Goal: Task Accomplishment & Management: Complete application form

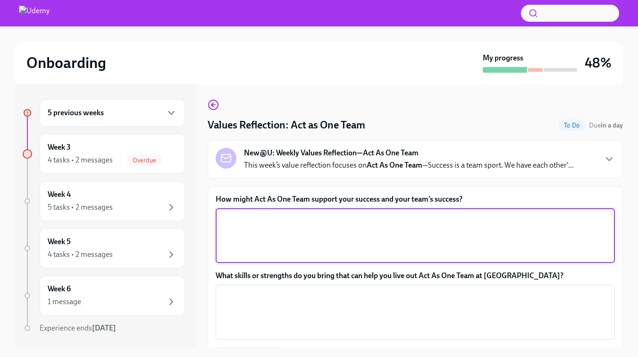
click at [240, 224] on textarea "How might Act As One Team support your success and your team’s success?" at bounding box center [415, 235] width 388 height 45
paste textarea "The more we teach, the more we learn"
type textarea "The more we teach, the more we learn"
click at [320, 294] on textarea "What skills or strengths do you bring that can help you live out Act As One Tea…" at bounding box center [415, 311] width 388 height 45
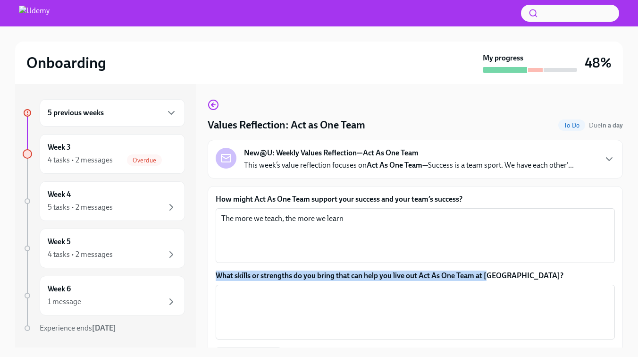
drag, startPoint x: 219, startPoint y: 275, endPoint x: 489, endPoint y: 275, distance: 269.5
click at [489, 275] on label "What skills or strengths do you bring that can help you live out Act As One Tea…" at bounding box center [415, 275] width 399 height 10
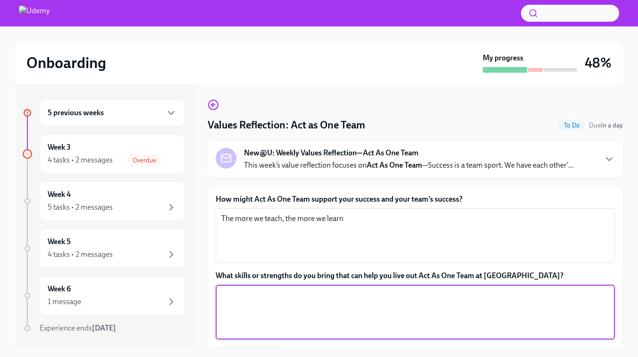
click at [261, 303] on textarea "What skills or strengths do you bring that can help you live out Act As One Tea…" at bounding box center [415, 311] width 388 height 45
paste textarea "Over 30 years of experience in sales and 20 years in technology companies have …"
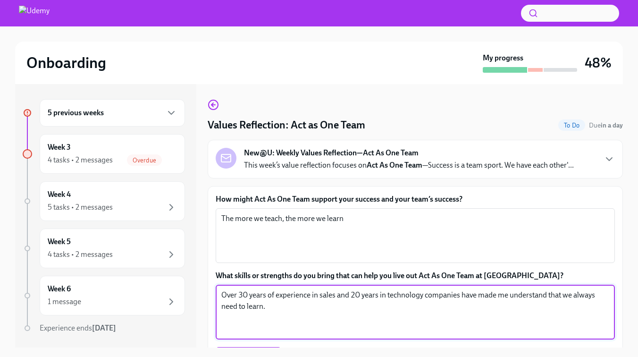
scroll to position [55, 0]
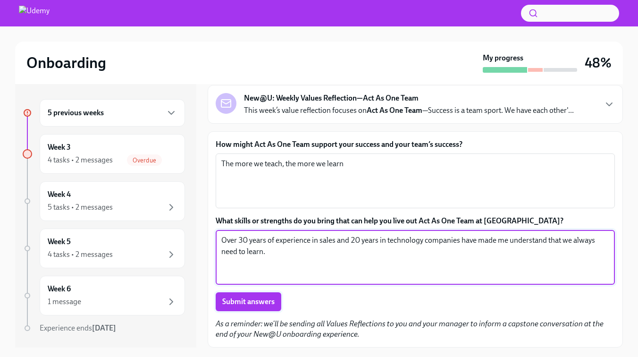
type textarea "Over 30 years of experience in sales and 20 years in technology companies have …"
click at [256, 304] on span "Submit answers" at bounding box center [248, 301] width 52 height 9
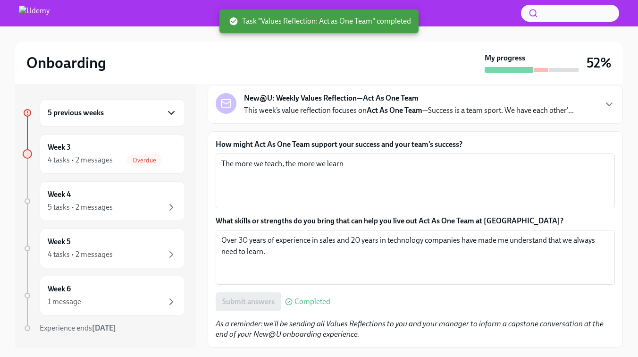
click at [169, 107] on icon "button" at bounding box center [171, 112] width 11 height 11
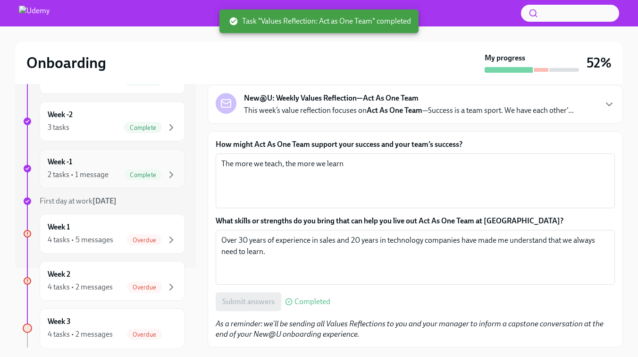
scroll to position [87, 0]
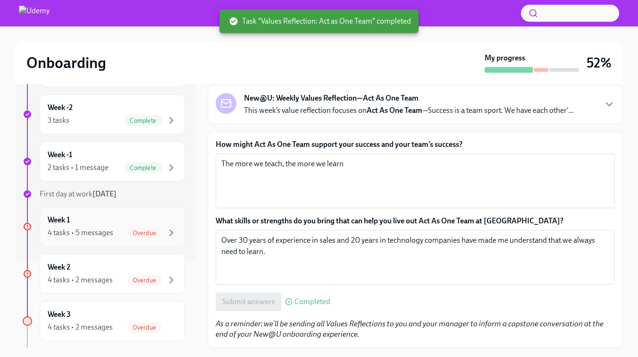
click at [161, 233] on span "Overdue" at bounding box center [144, 232] width 35 height 7
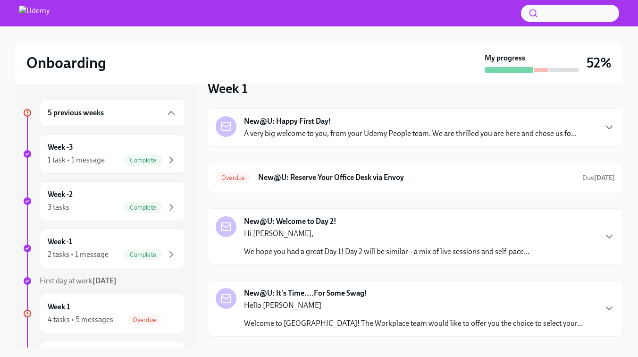
scroll to position [20, 0]
click at [318, 174] on h6 "New@U: Reserve Your Office Desk via Envoy" at bounding box center [416, 177] width 317 height 10
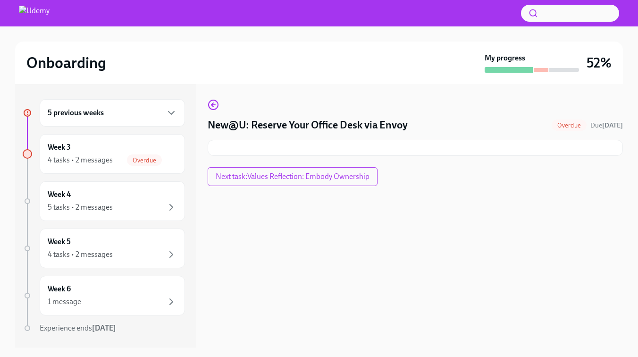
click at [311, 151] on div at bounding box center [415, 148] width 415 height 16
click at [305, 181] on span "Next task : Values Reflection: Embody Ownership" at bounding box center [293, 176] width 154 height 9
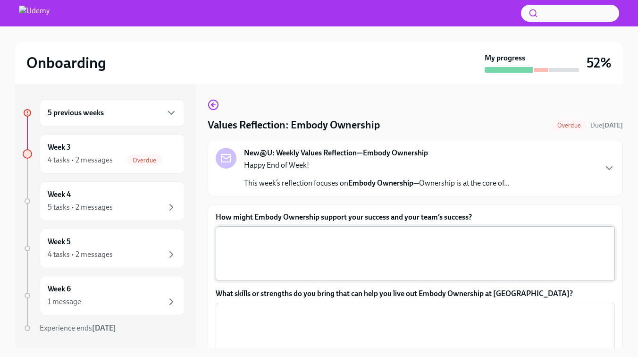
click at [239, 240] on textarea "How might Embody Ownership support your success and your team’s success?" at bounding box center [415, 253] width 388 height 45
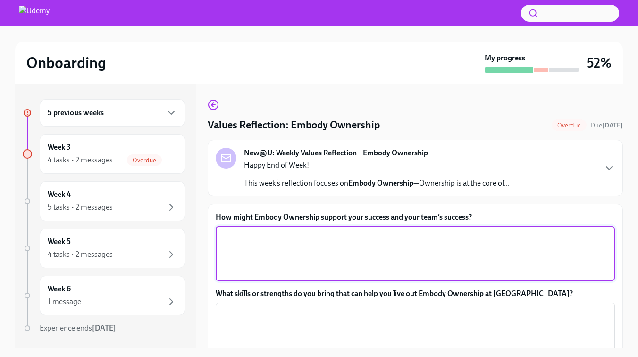
paste textarea "When we solve problems instead of pointing them out"
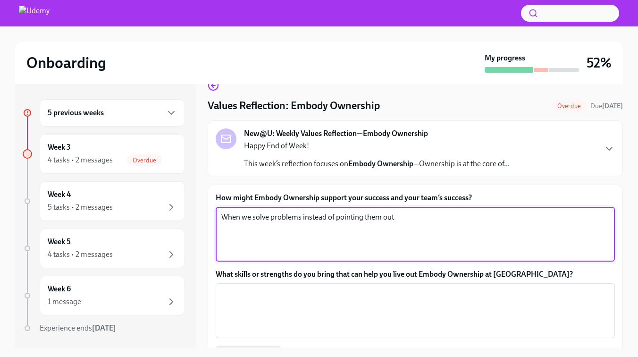
scroll to position [20, 0]
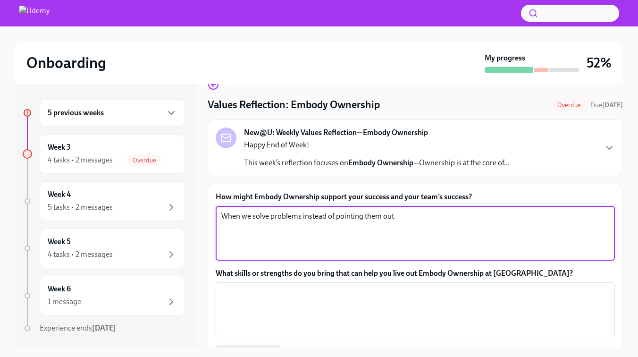
type textarea "When we solve problems instead of pointing them out"
click at [259, 293] on textarea "What skills or strengths do you bring that can help you live out Embody Ownersh…" at bounding box center [415, 309] width 388 height 45
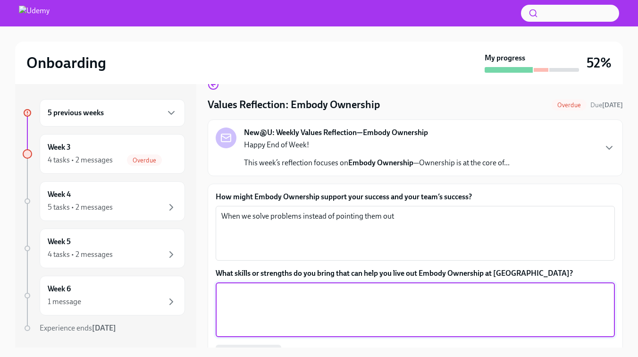
paste textarea "Transform my local references into great cases"
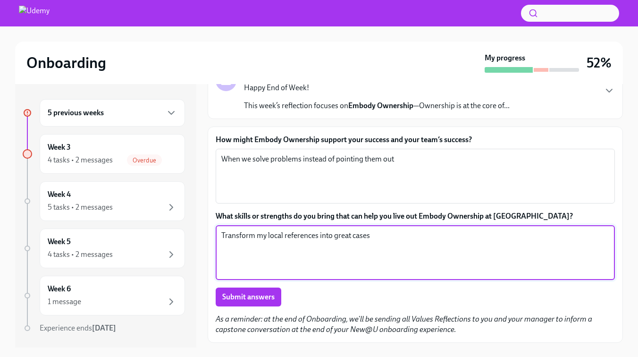
scroll to position [98, 0]
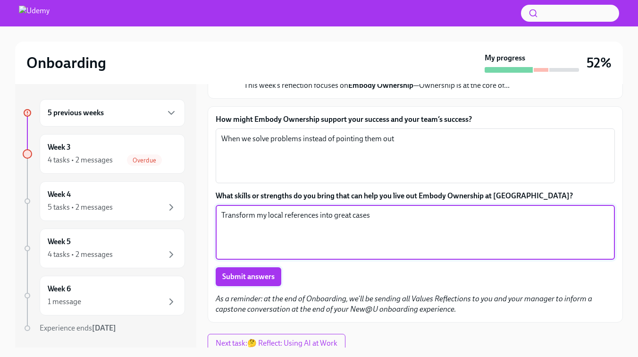
type textarea "Transform my local references into great cases"
click at [258, 278] on span "Submit answers" at bounding box center [248, 276] width 52 height 9
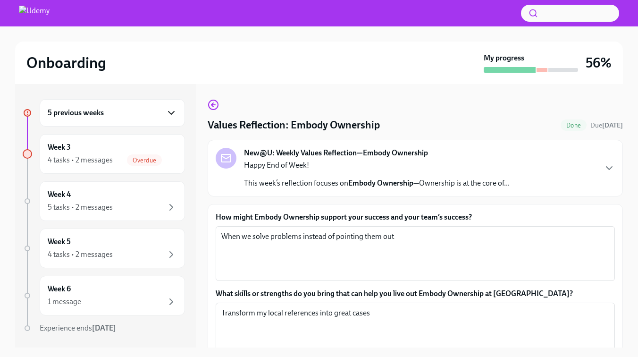
click at [169, 116] on icon "button" at bounding box center [171, 112] width 11 height 11
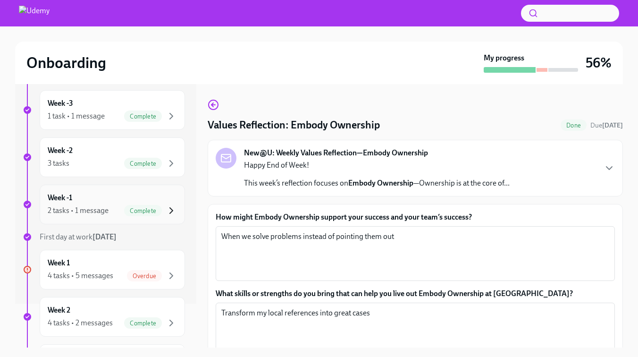
scroll to position [66, 0]
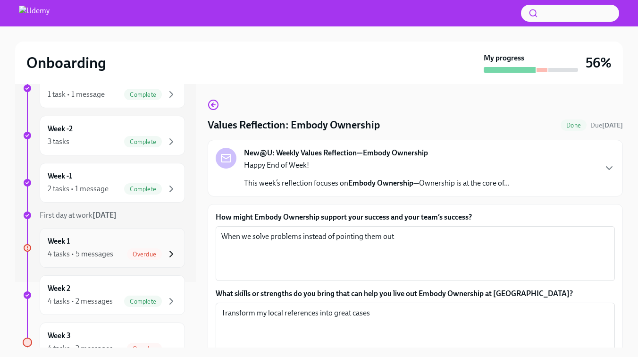
click at [168, 254] on icon "button" at bounding box center [171, 253] width 11 height 11
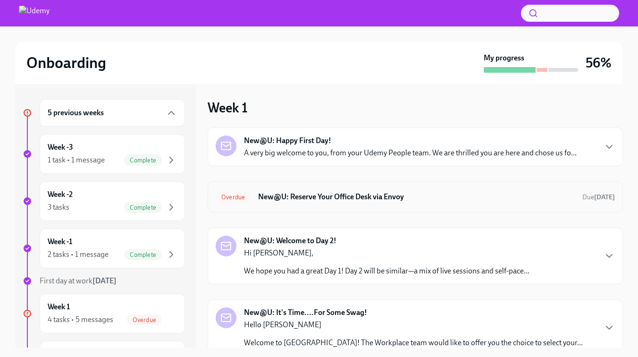
click at [358, 202] on div "Overdue New@U: Reserve Your Office Desk via Envoy Due [DATE]" at bounding box center [415, 196] width 399 height 15
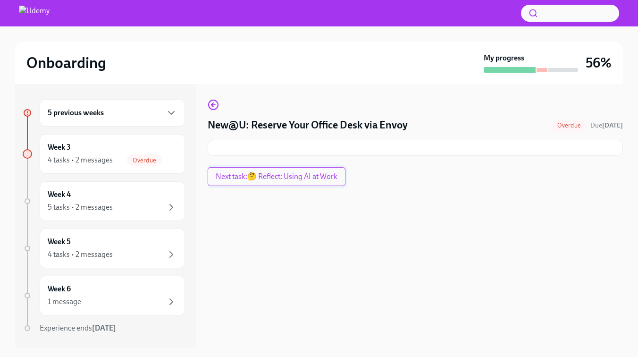
click at [325, 180] on span "Next task : 🤔 Reflect: Using AI at Work" at bounding box center [277, 176] width 122 height 9
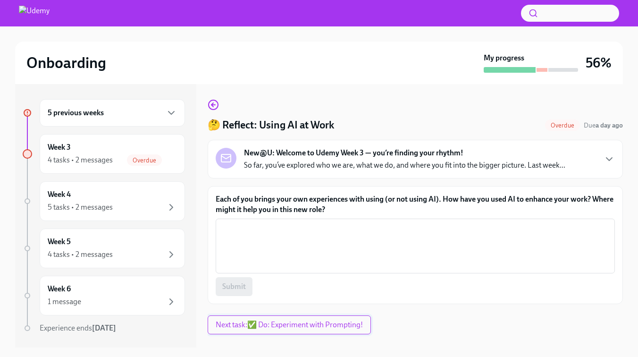
click at [295, 328] on span "Next task : ✅ Do: Experiment with Prompting!" at bounding box center [289, 324] width 147 height 9
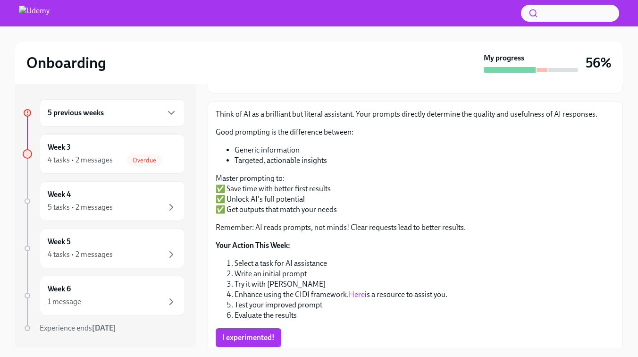
scroll to position [93, 0]
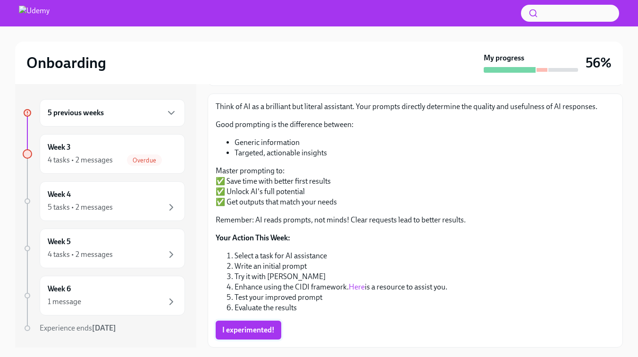
click at [269, 329] on span "I experimented!" at bounding box center [248, 329] width 52 height 9
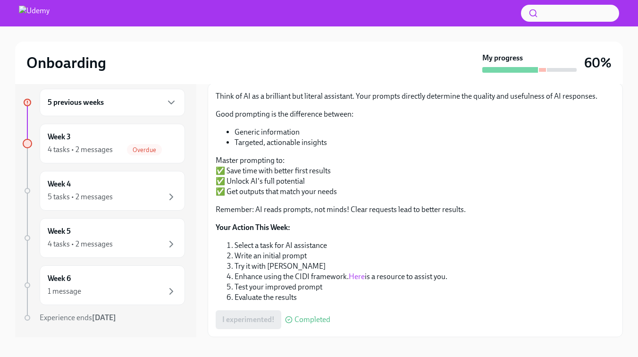
scroll to position [17, 0]
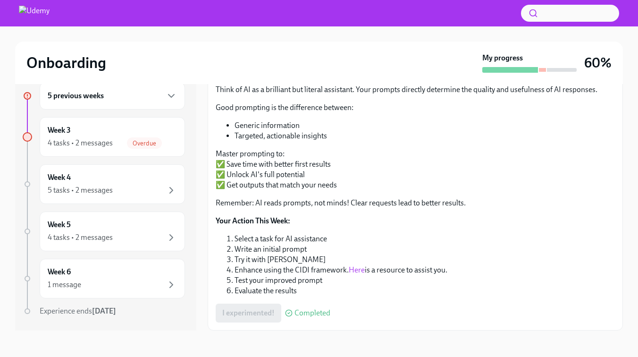
click at [357, 270] on link "Here" at bounding box center [357, 269] width 16 height 9
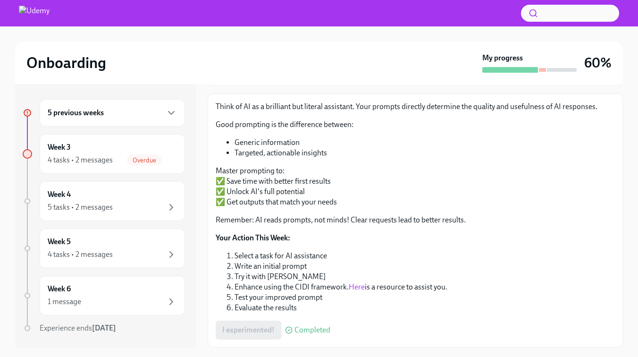
click at [148, 117] on div "5 previous weeks" at bounding box center [112, 112] width 129 height 11
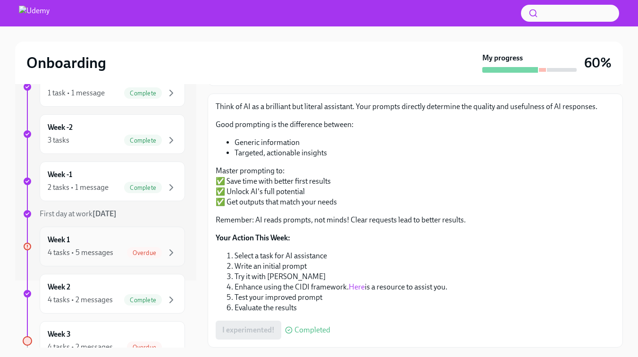
scroll to position [68, 0]
click at [165, 245] on div "Week 1 4 tasks • 5 messages Overdue" at bounding box center [112, 245] width 129 height 24
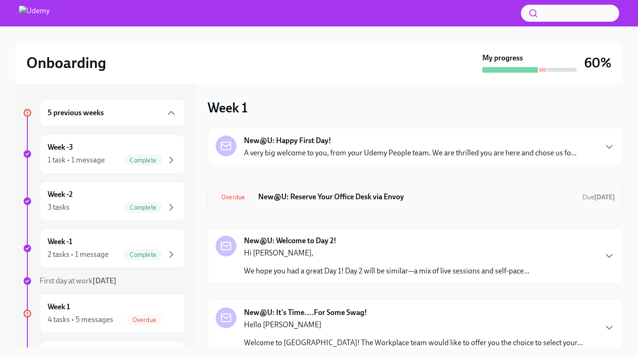
click at [363, 194] on h6 "New@U: Reserve Your Office Desk via Envoy" at bounding box center [416, 197] width 317 height 10
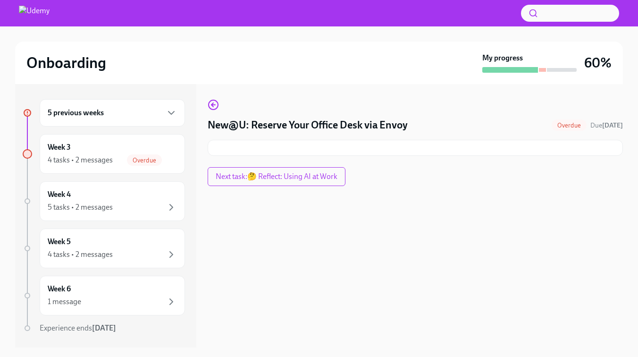
click at [355, 127] on h4 "New@U: Reserve Your Office Desk via Envoy" at bounding box center [308, 125] width 200 height 14
click at [558, 125] on span "Overdue" at bounding box center [569, 125] width 35 height 7
click at [237, 148] on div at bounding box center [415, 148] width 415 height 16
click at [237, 173] on span "Next task : 🤔 Reflect: Using AI at Work" at bounding box center [277, 176] width 122 height 9
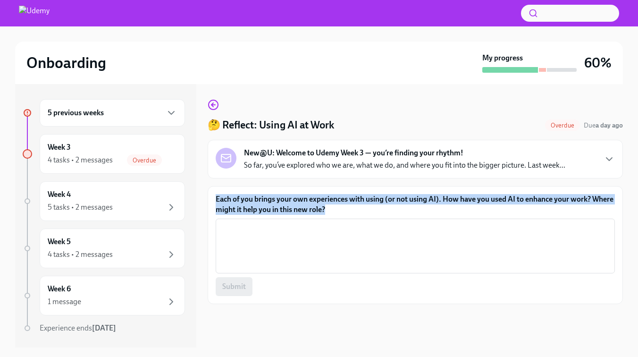
drag, startPoint x: 325, startPoint y: 211, endPoint x: 212, endPoint y: 194, distance: 113.6
click at [212, 194] on div "Each of you brings your own experiences with using (or not using AI). How have …" at bounding box center [415, 245] width 415 height 118
copy label "Each of you brings your own experiences with using (or not using AI). How have …"
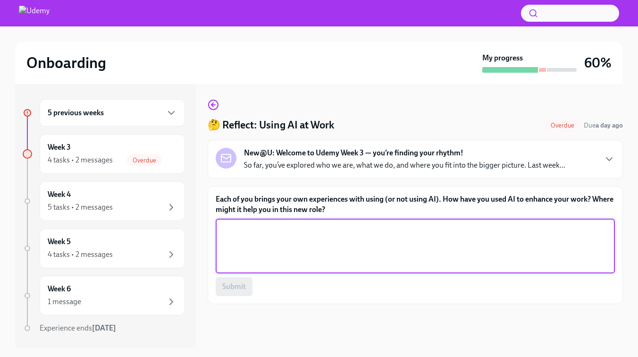
click at [237, 225] on textarea "Each of you brings your own experiences with using (or not using AI). How have …" at bounding box center [415, 245] width 388 height 45
paste textarea "Creating automations to prospect and perform FUP in the middle of the funnel"
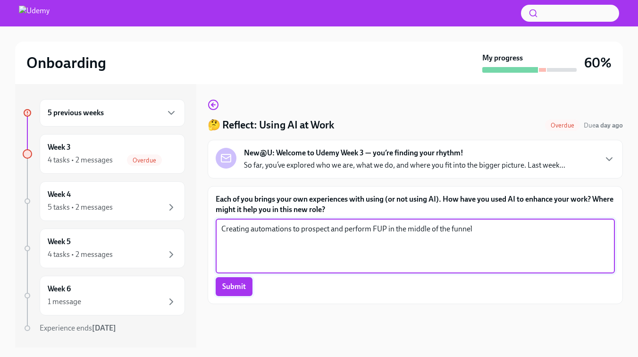
type textarea "Creating automations to prospect and perform FUP in the middle of the funnel"
click at [236, 291] on span "Submit" at bounding box center [234, 286] width 24 height 9
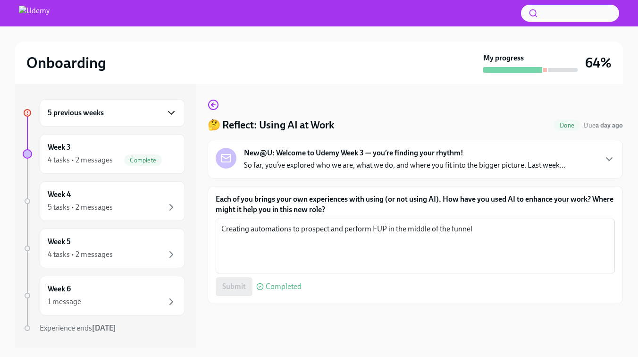
click at [169, 110] on icon "button" at bounding box center [171, 112] width 11 height 11
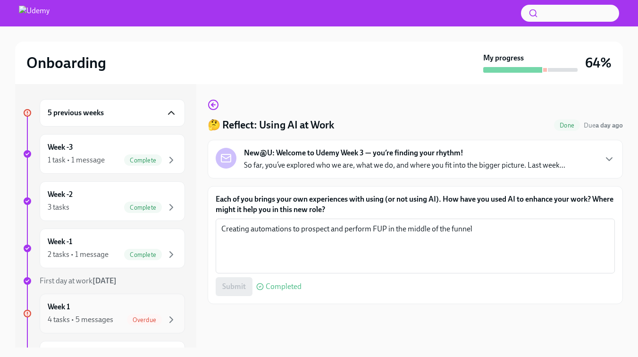
click at [161, 304] on div "Week 1 4 tasks • 5 messages Overdue" at bounding box center [112, 314] width 129 height 24
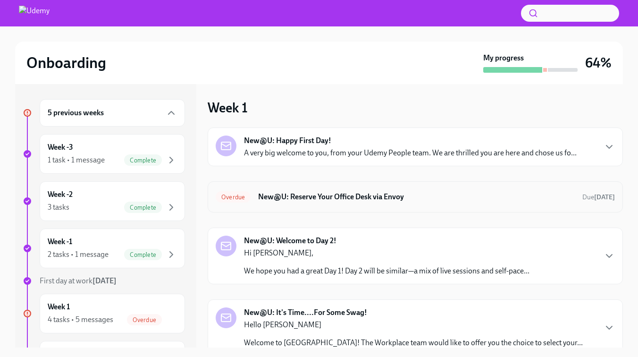
click at [354, 203] on div "Overdue New@U: Reserve Your Office Desk via Envoy Due [DATE]" at bounding box center [415, 196] width 399 height 15
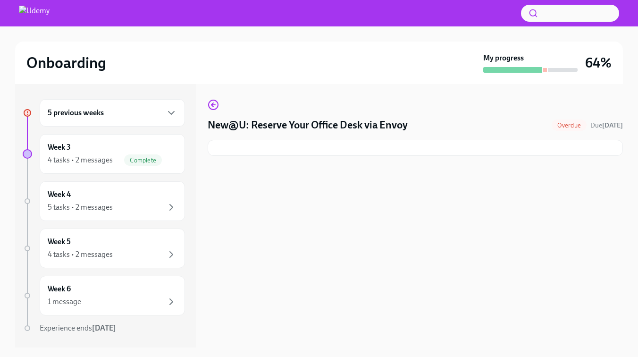
click at [333, 148] on div at bounding box center [415, 148] width 415 height 16
click at [211, 100] on icon "button" at bounding box center [213, 104] width 11 height 11
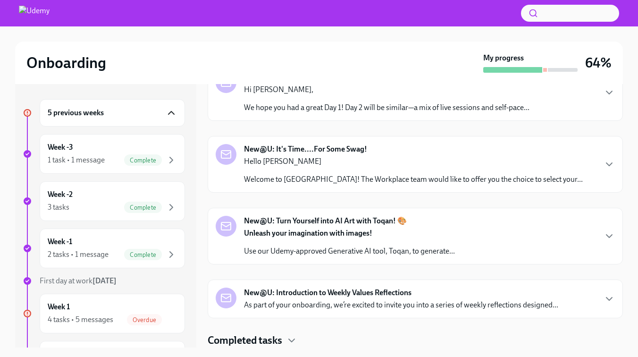
click at [175, 113] on icon "button" at bounding box center [171, 112] width 11 height 11
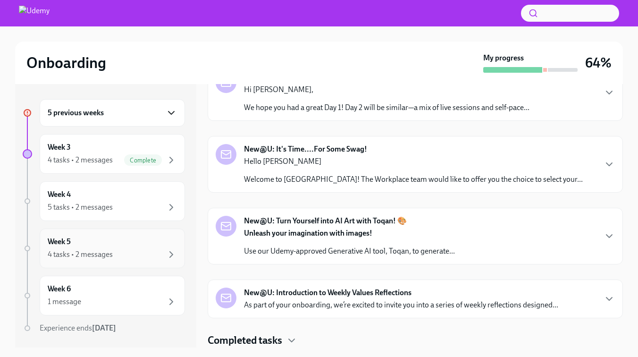
scroll to position [8, 0]
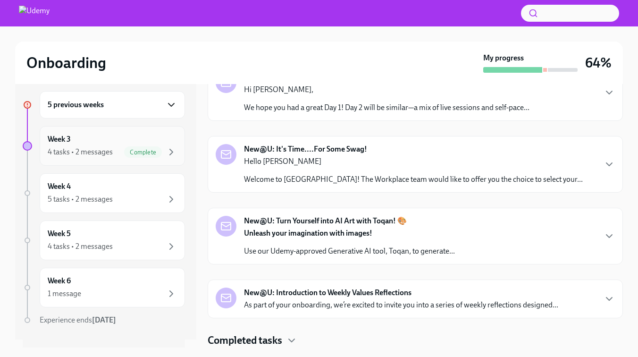
click at [130, 153] on span "Complete" at bounding box center [143, 152] width 38 height 7
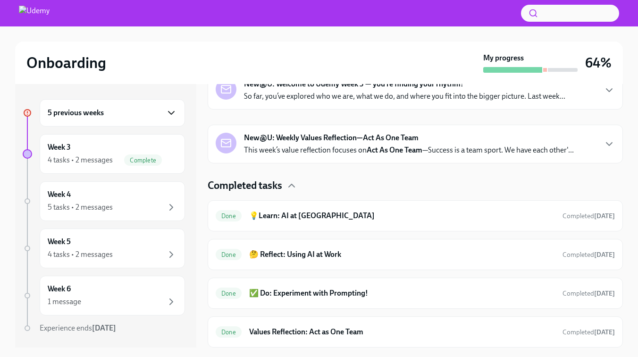
click at [172, 112] on icon "button" at bounding box center [172, 112] width 6 height 3
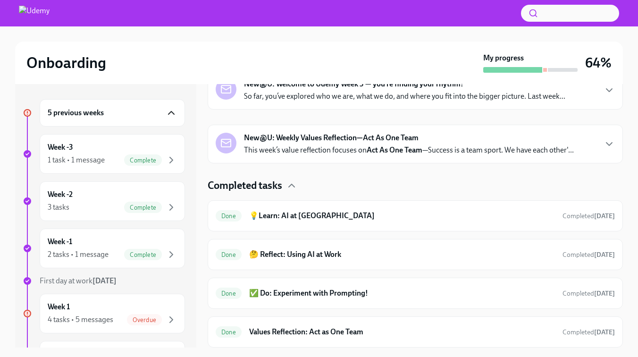
click at [167, 112] on icon "button" at bounding box center [171, 112] width 11 height 11
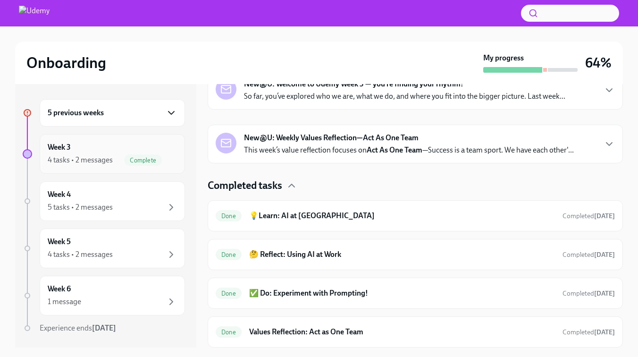
click at [155, 166] on div "Week 3 4 tasks • 2 messages Complete" at bounding box center [112, 154] width 145 height 40
click at [159, 213] on div "Week 4 5 tasks • 2 messages" at bounding box center [112, 201] width 145 height 40
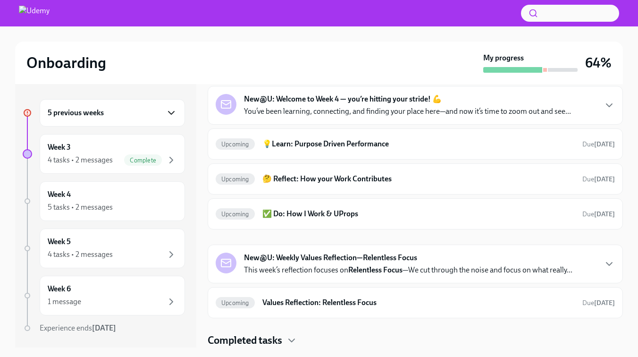
click at [28, 113] on icon at bounding box center [27, 112] width 5 height 5
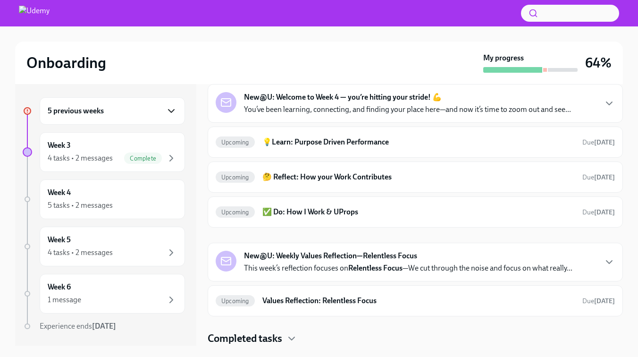
scroll to position [0, 0]
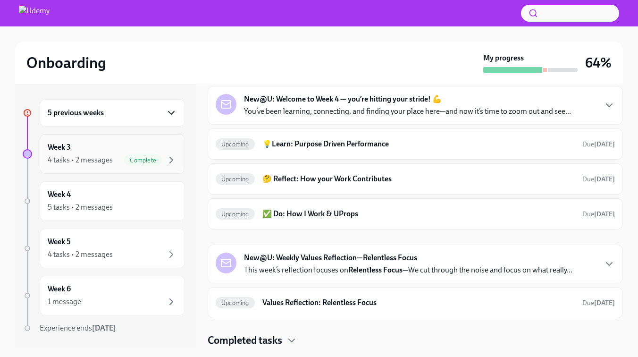
click at [151, 155] on div "Complete" at bounding box center [143, 159] width 38 height 11
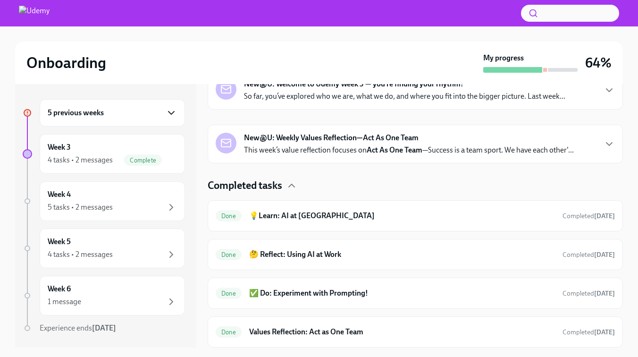
click at [165, 114] on div "5 previous weeks" at bounding box center [112, 112] width 129 height 11
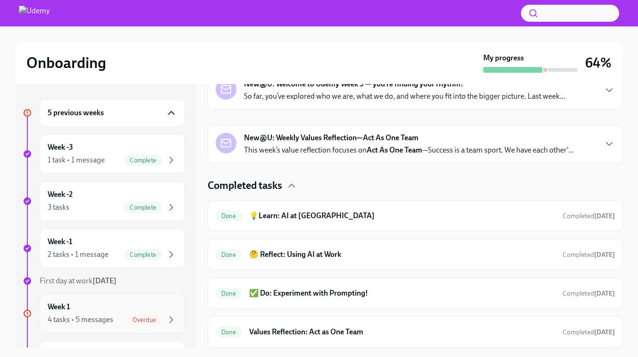
click at [156, 315] on div "Overdue" at bounding box center [144, 319] width 35 height 11
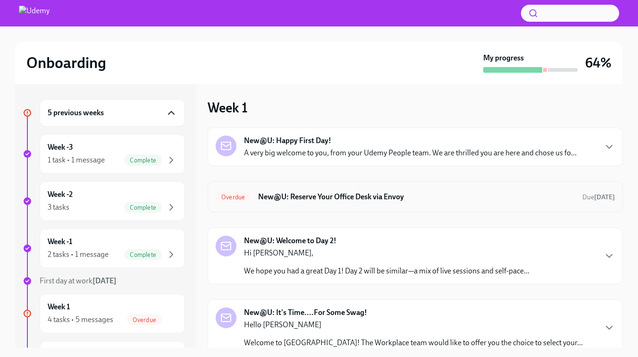
click at [319, 195] on h6 "New@U: Reserve Your Office Desk via Envoy" at bounding box center [416, 197] width 317 height 10
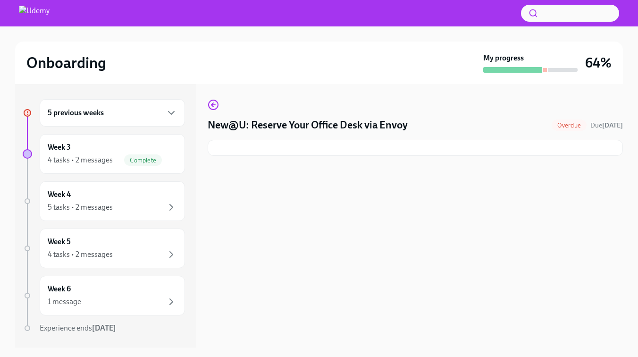
click at [557, 125] on span "Overdue" at bounding box center [569, 125] width 35 height 7
click at [214, 106] on icon "button" at bounding box center [213, 104] width 11 height 11
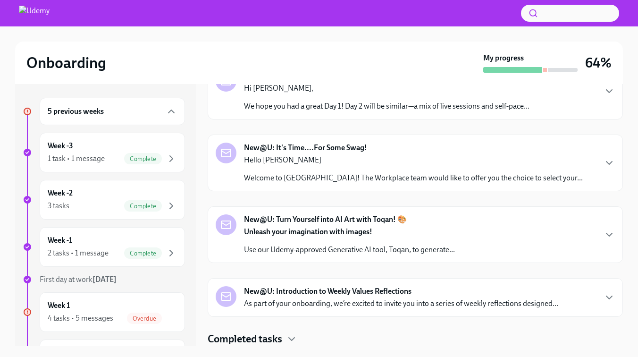
scroll to position [2, 0]
